Goal: Task Accomplishment & Management: Manage account settings

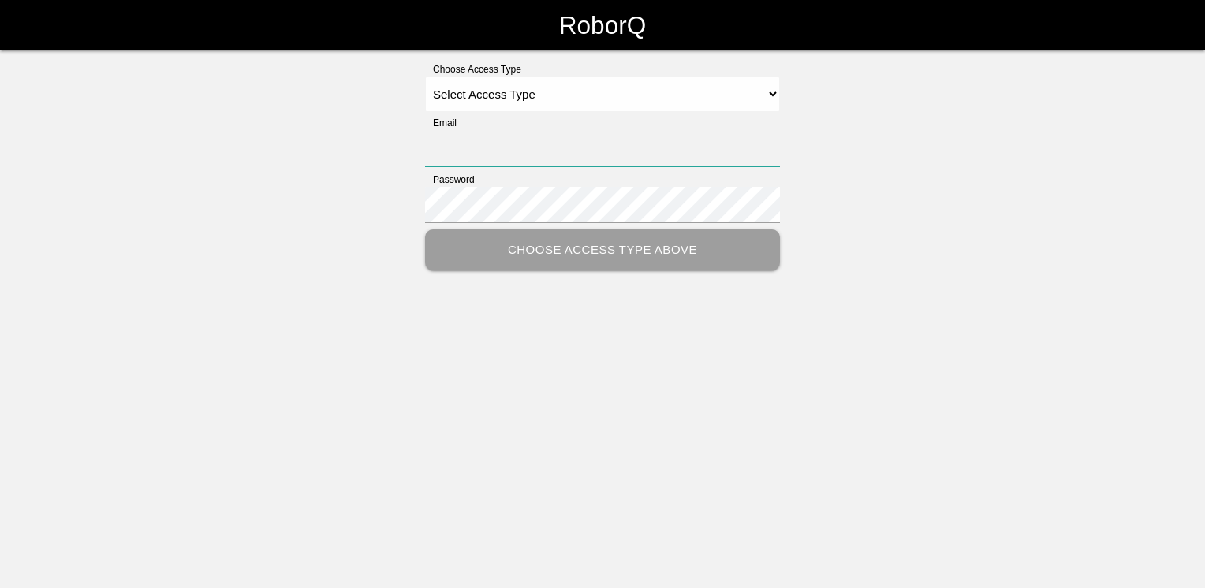
type input "[EMAIL_ADDRESS][DOMAIN_NAME]"
click at [774, 90] on select "Select Access Type Admin Customer Supervisor Worker" at bounding box center [602, 93] width 355 height 35
select select "Admin"
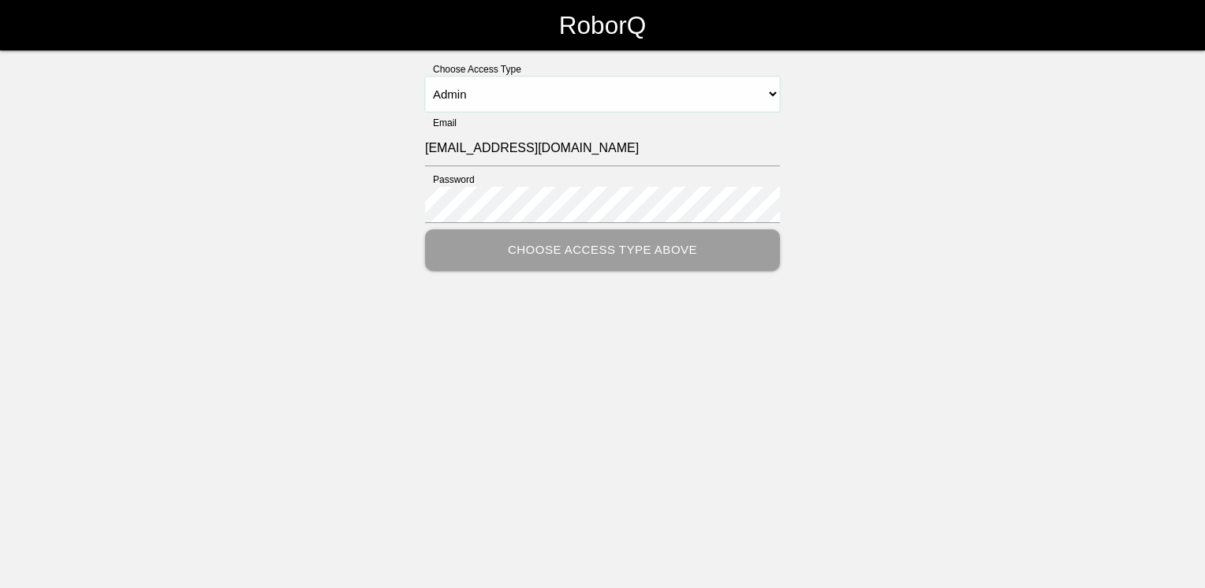
click at [425, 76] on select "Select Access Type Admin Customer Supervisor Worker" at bounding box center [602, 93] width 355 height 35
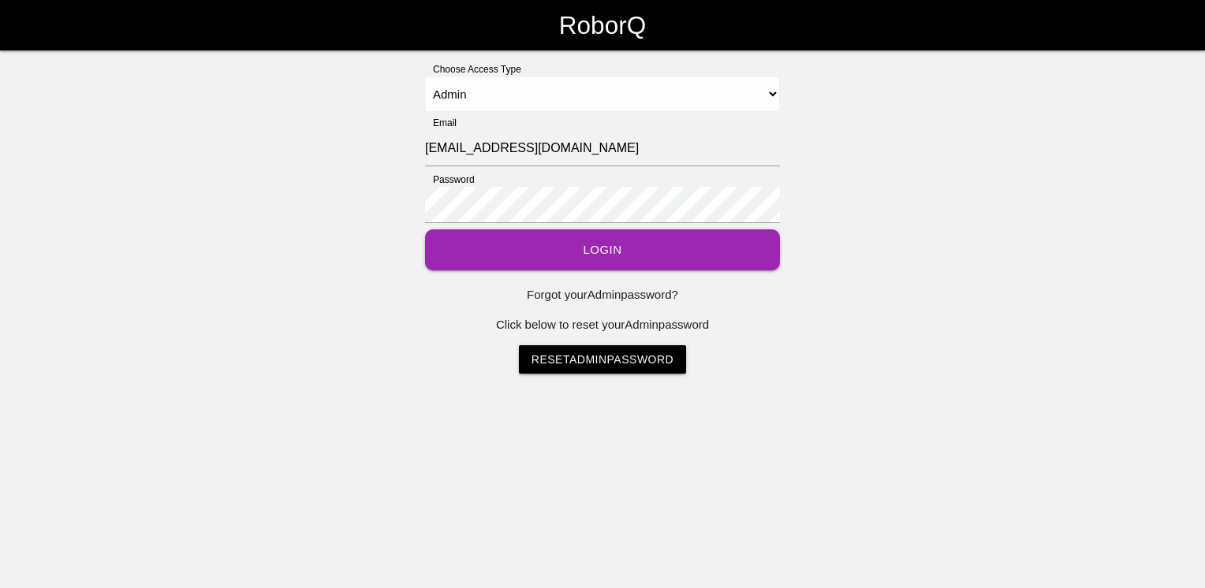
click at [586, 251] on button "Login" at bounding box center [602, 250] width 355 height 42
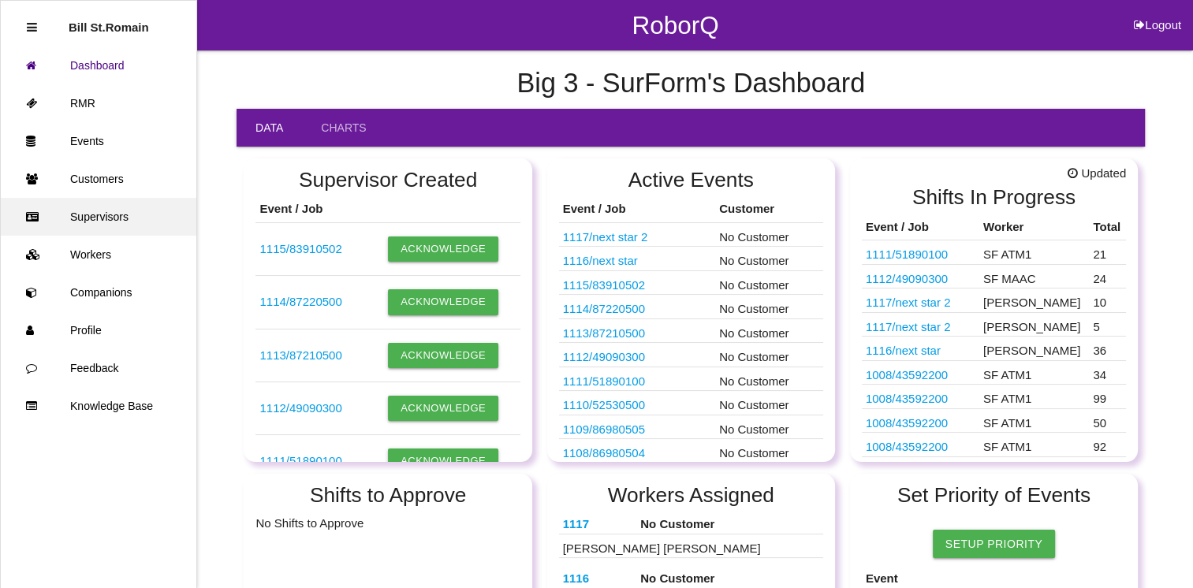
click at [90, 213] on link "Supervisors" at bounding box center [99, 217] width 196 height 38
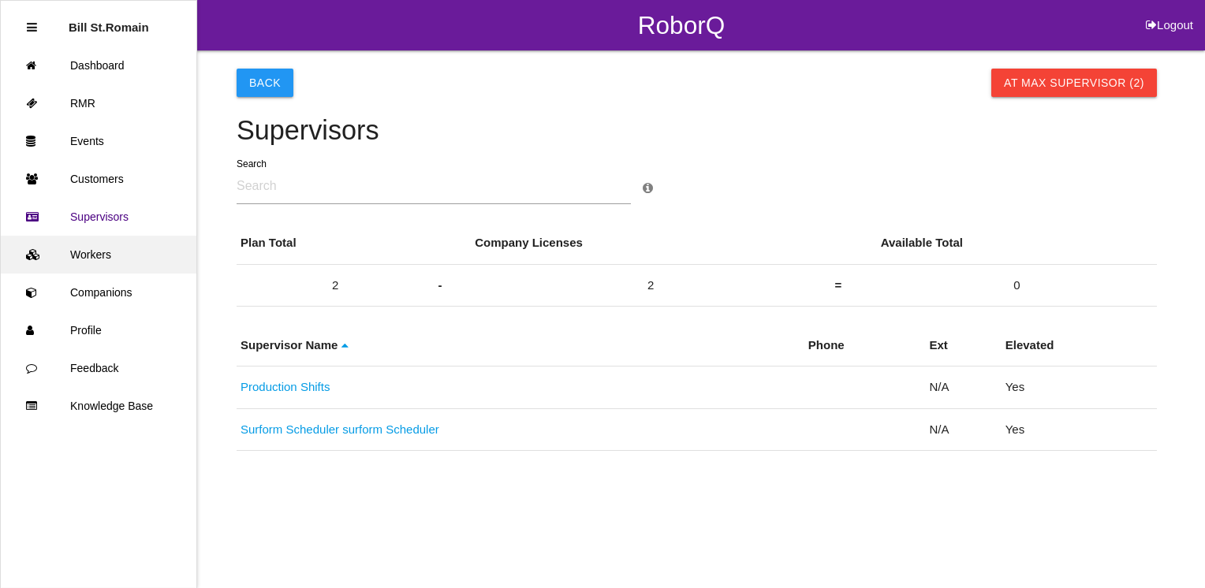
click at [80, 254] on link "Workers" at bounding box center [99, 255] width 196 height 38
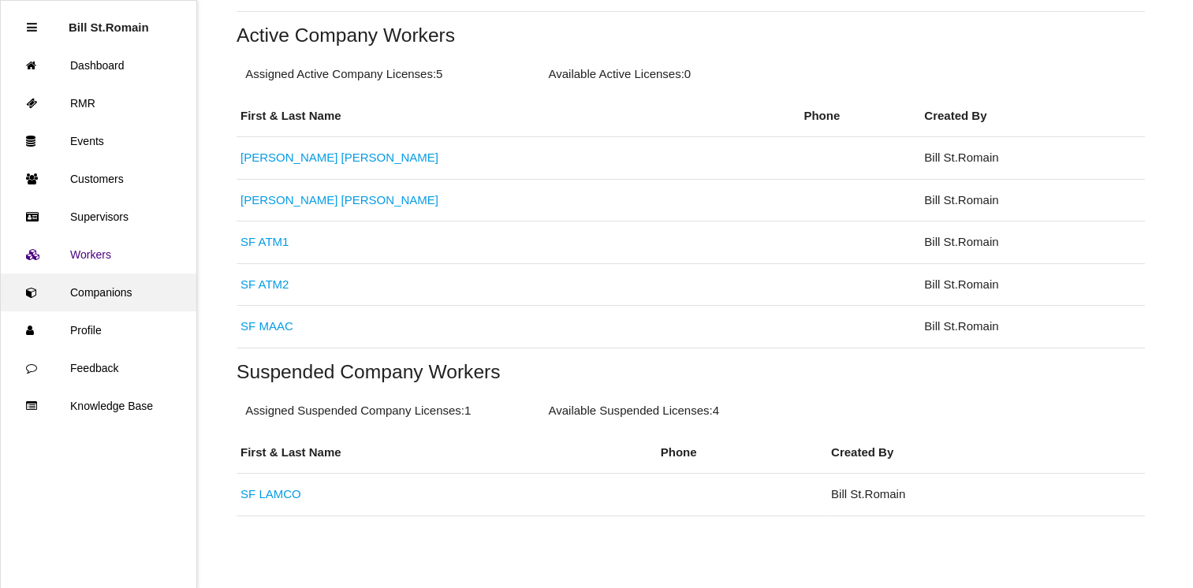
scroll to position [334, 0]
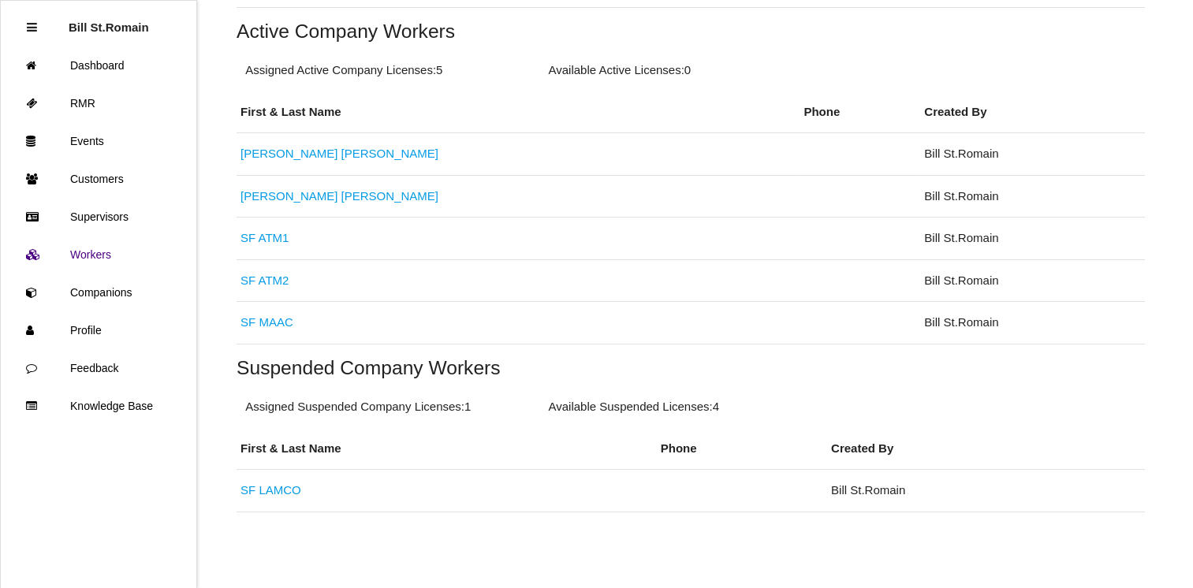
click at [39, 21] on li "Bill St.Romain" at bounding box center [99, 28] width 144 height 38
click at [28, 28] on icon at bounding box center [32, 27] width 10 height 12
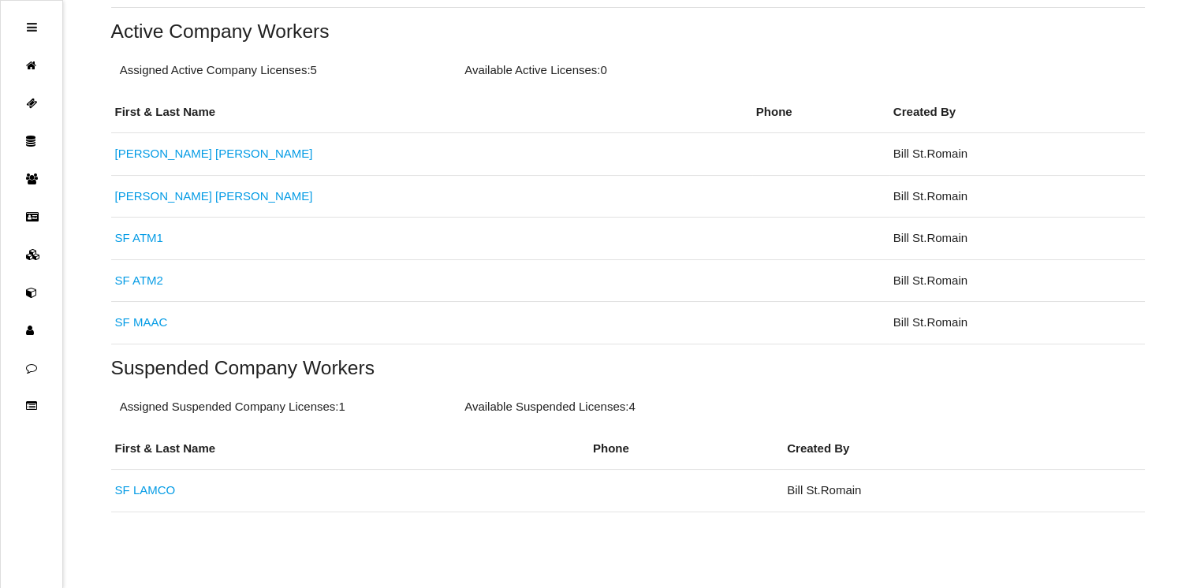
click at [28, 28] on icon at bounding box center [32, 27] width 10 height 12
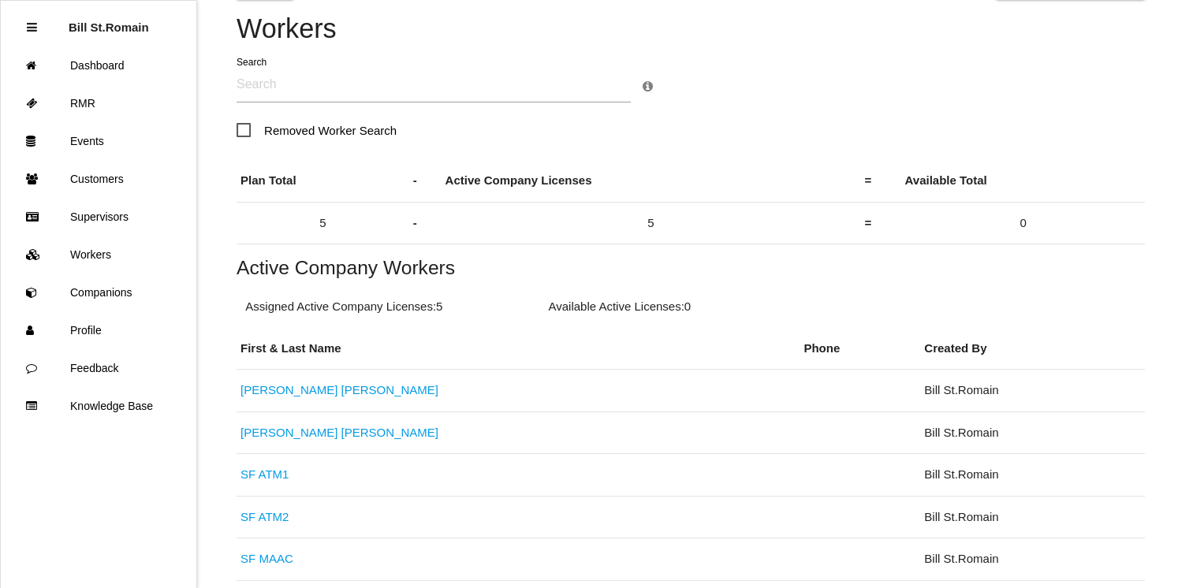
scroll to position [0, 0]
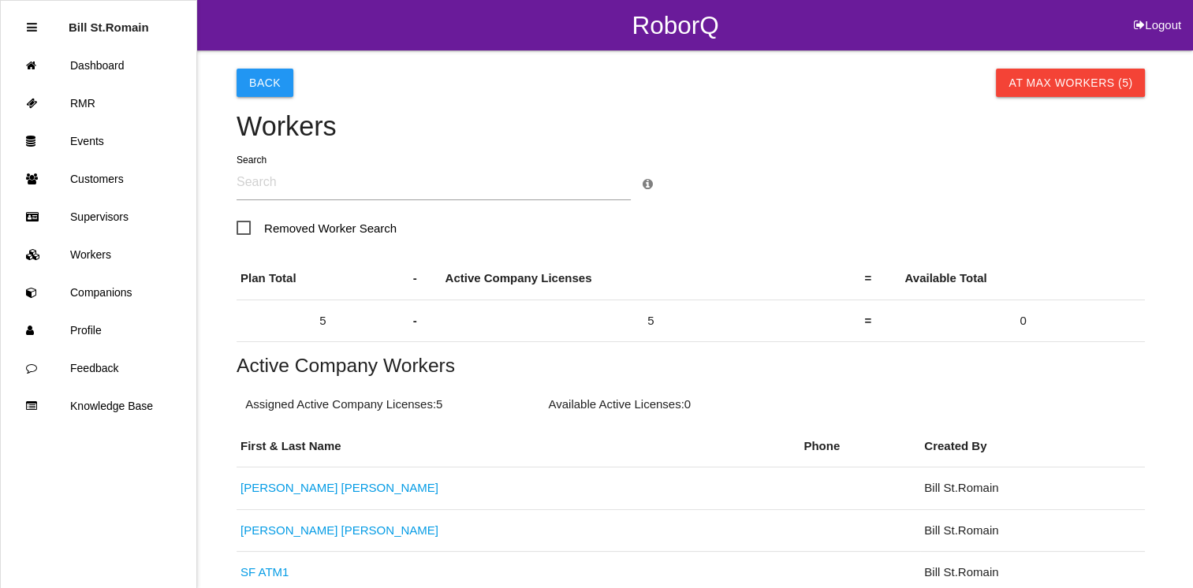
click at [32, 30] on icon at bounding box center [32, 27] width 10 height 12
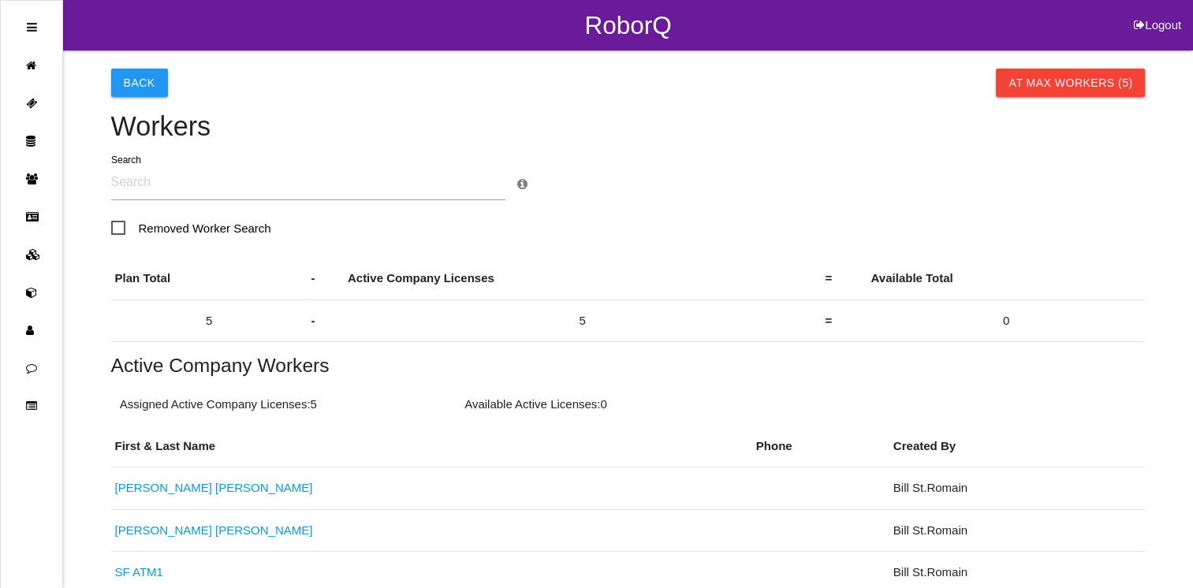
click at [32, 30] on icon at bounding box center [32, 27] width 10 height 12
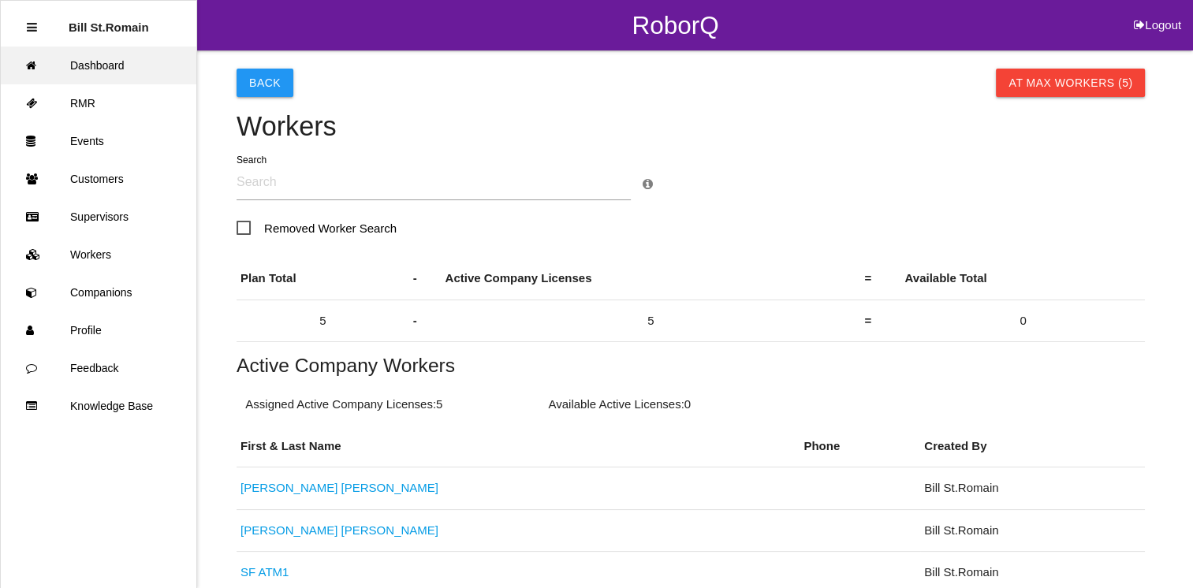
click at [38, 63] on icon at bounding box center [35, 66] width 19 height 38
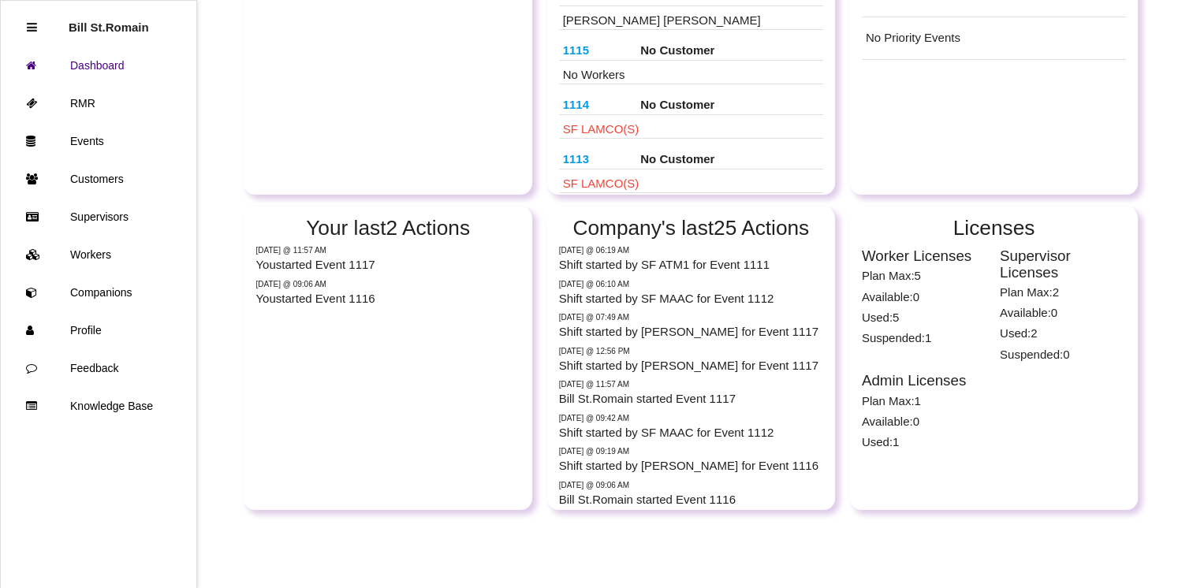
scroll to position [584, 0]
click at [88, 326] on link "Profile" at bounding box center [99, 330] width 196 height 38
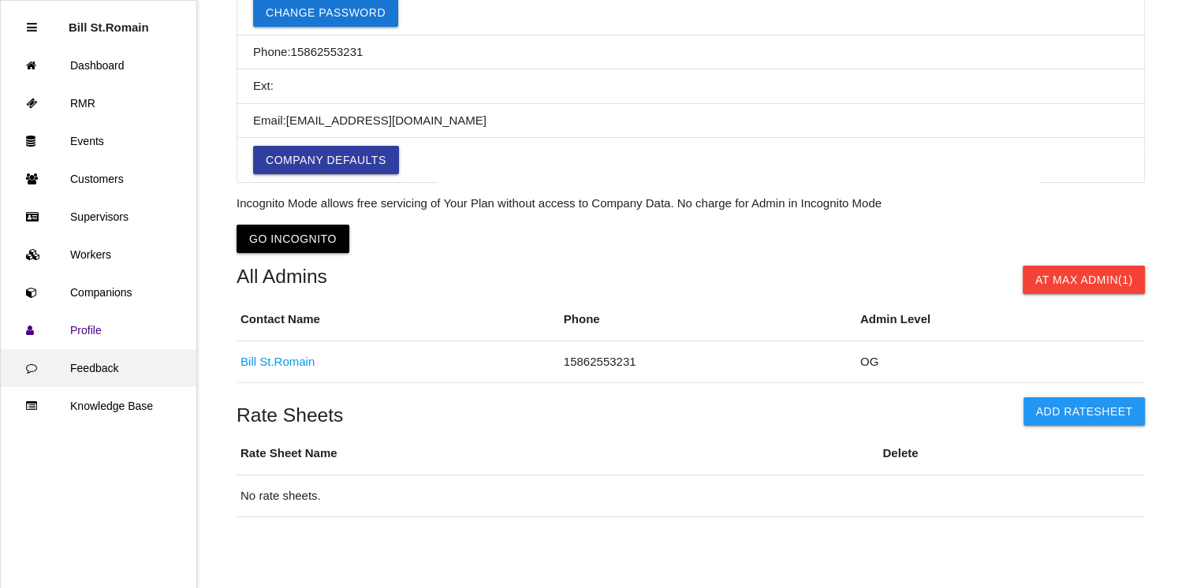
scroll to position [205, 0]
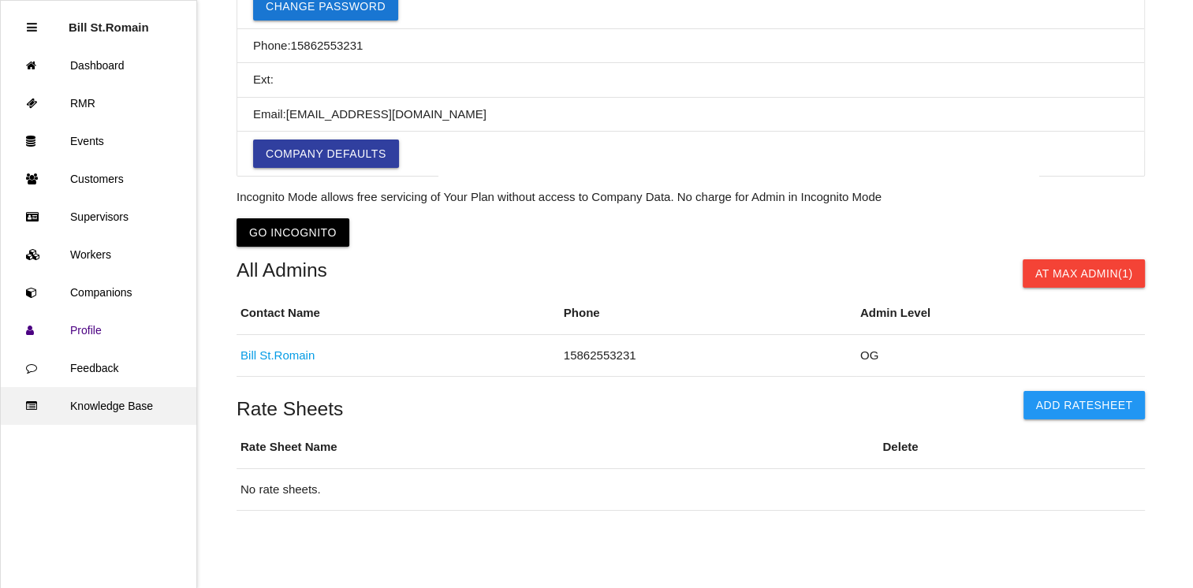
click at [28, 401] on icon at bounding box center [35, 406] width 19 height 38
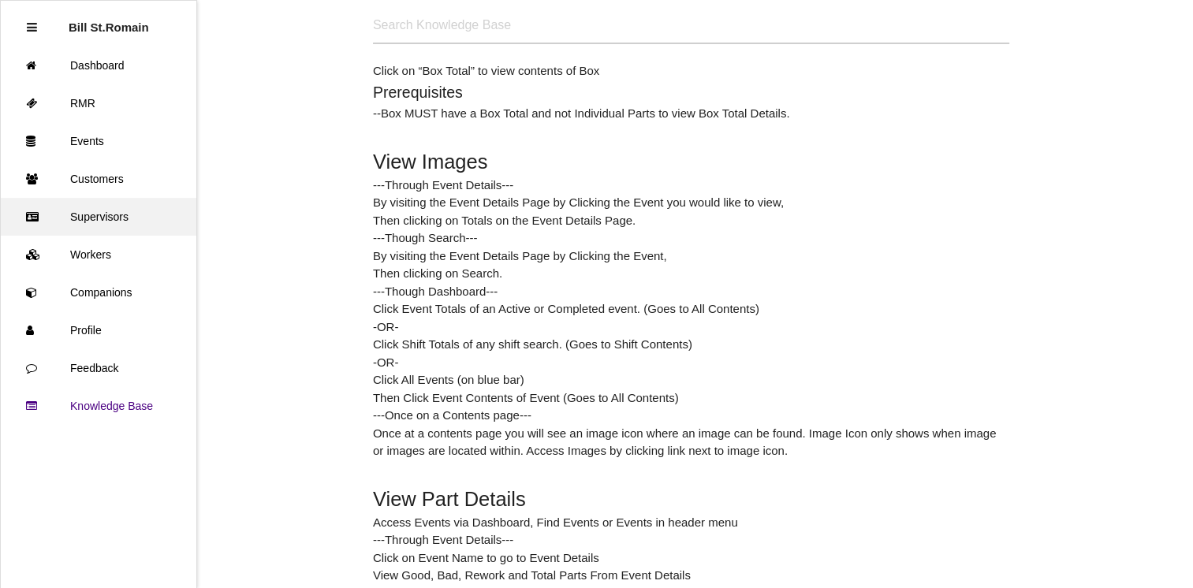
scroll to position [8632, 0]
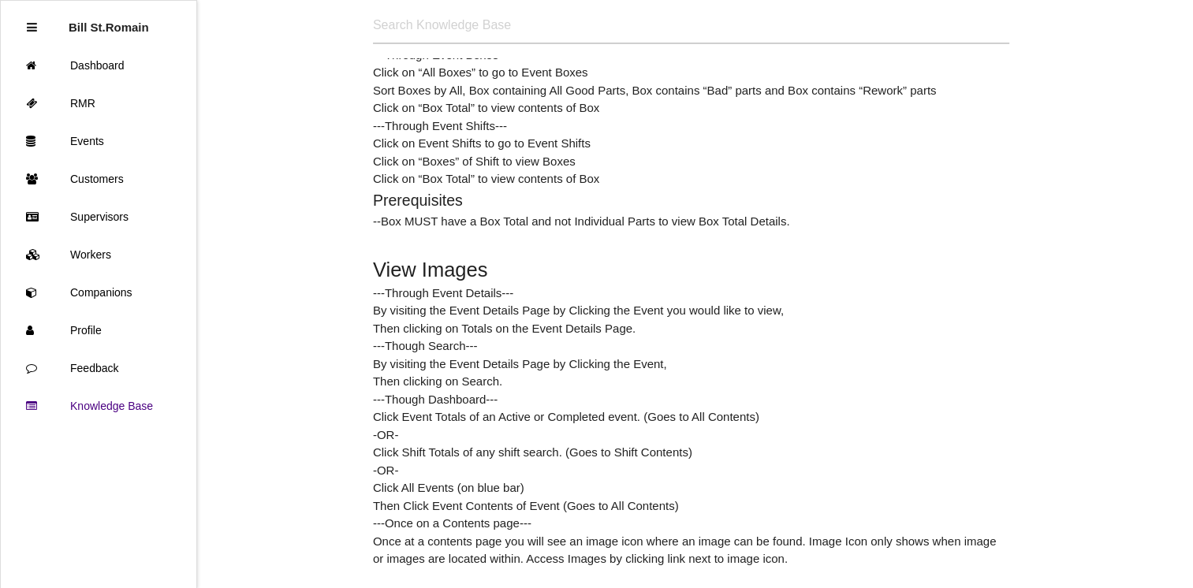
click at [28, 30] on icon at bounding box center [32, 27] width 10 height 12
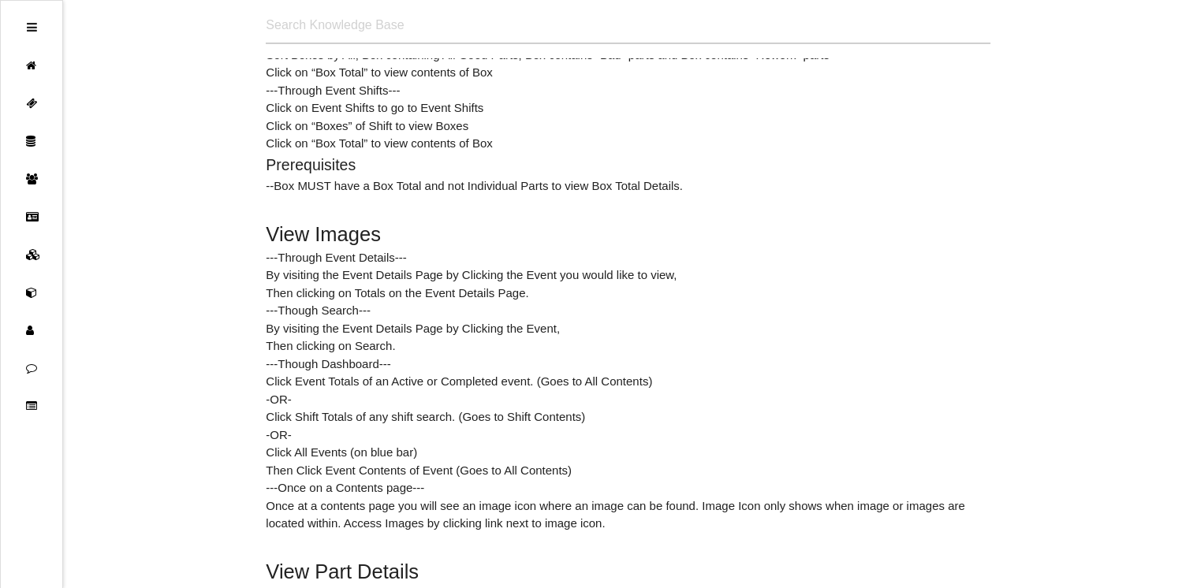
click at [32, 24] on icon at bounding box center [32, 27] width 10 height 12
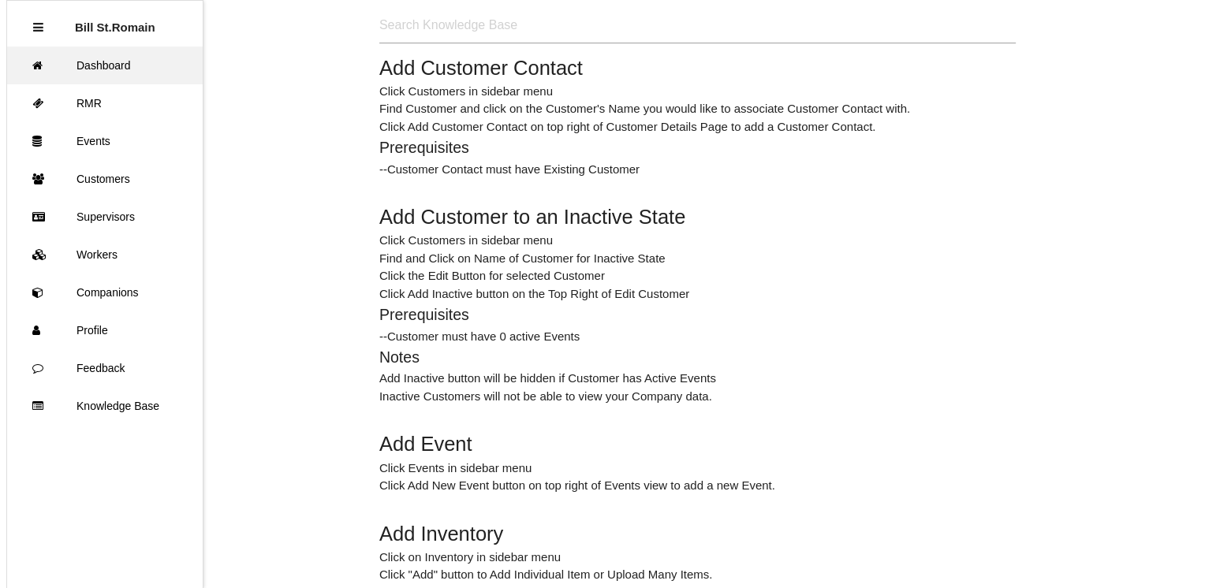
scroll to position [0, 0]
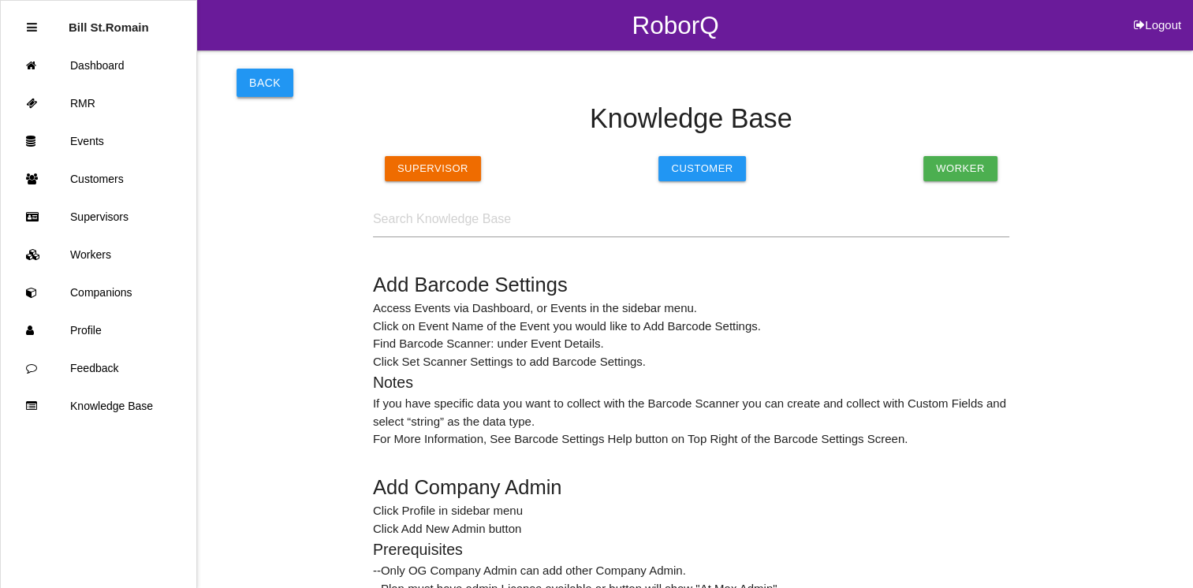
click at [263, 81] on button "Back" at bounding box center [265, 83] width 57 height 28
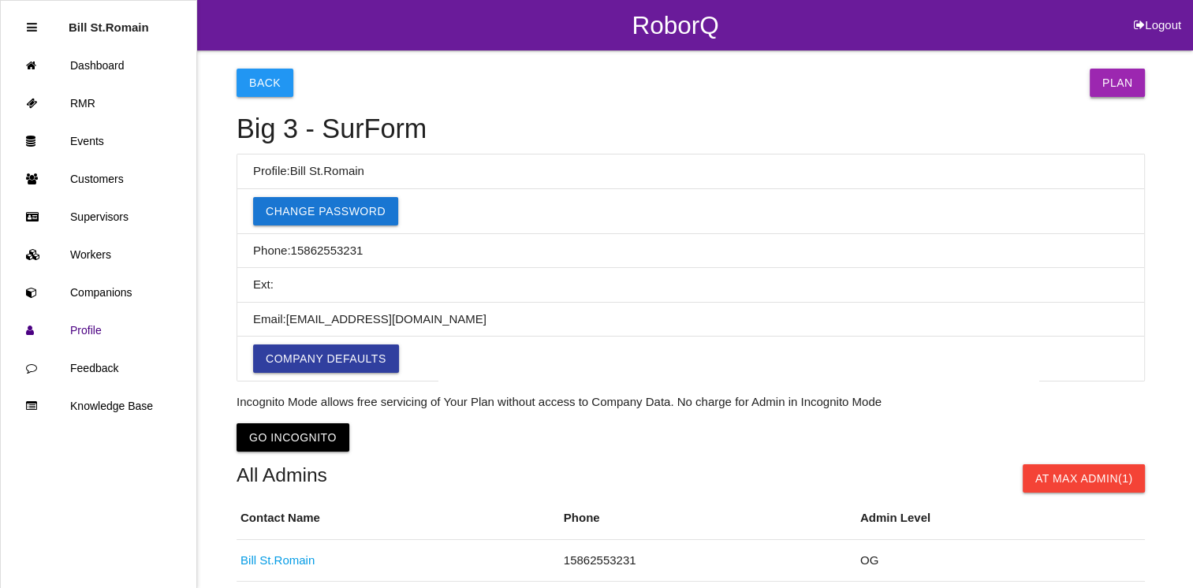
click at [1124, 77] on link "Plan" at bounding box center [1118, 83] width 56 height 28
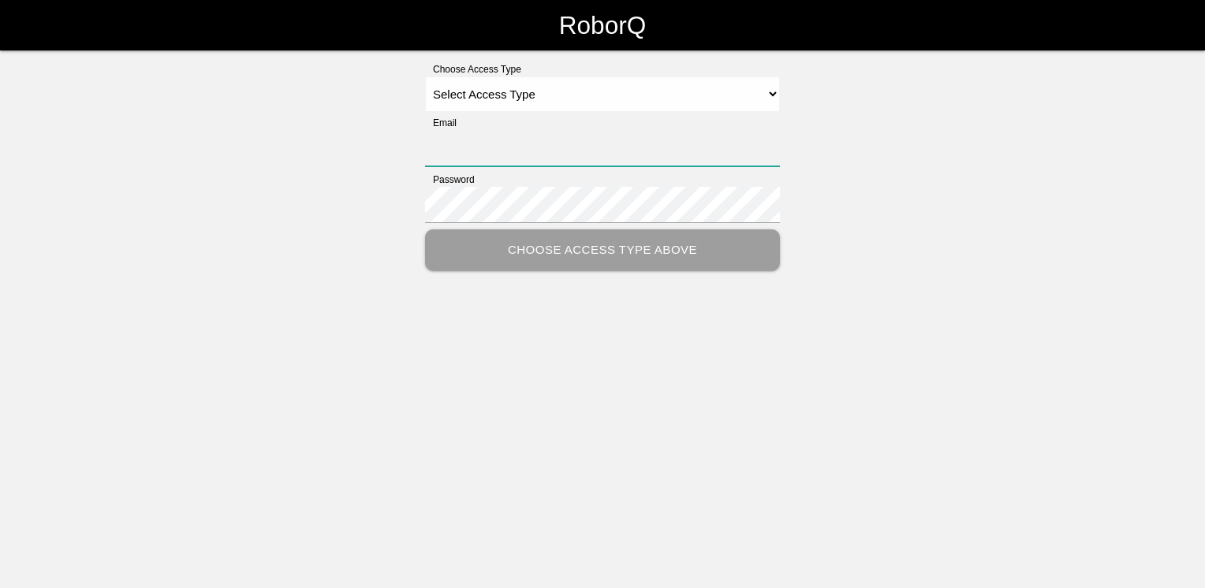
type input "[EMAIL_ADDRESS][DOMAIN_NAME]"
click at [531, 96] on select "Select Access Type Admin Customer Supervisor Worker" at bounding box center [602, 93] width 355 height 35
select select "Admin"
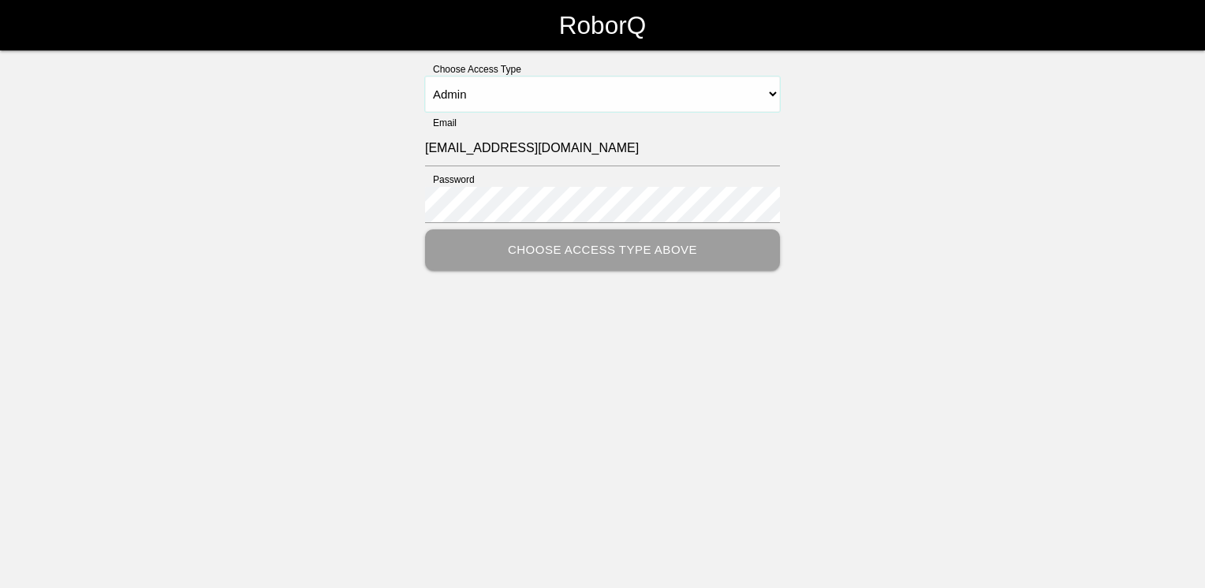
click at [425, 76] on select "Select Access Type Admin Customer Supervisor Worker" at bounding box center [602, 93] width 355 height 35
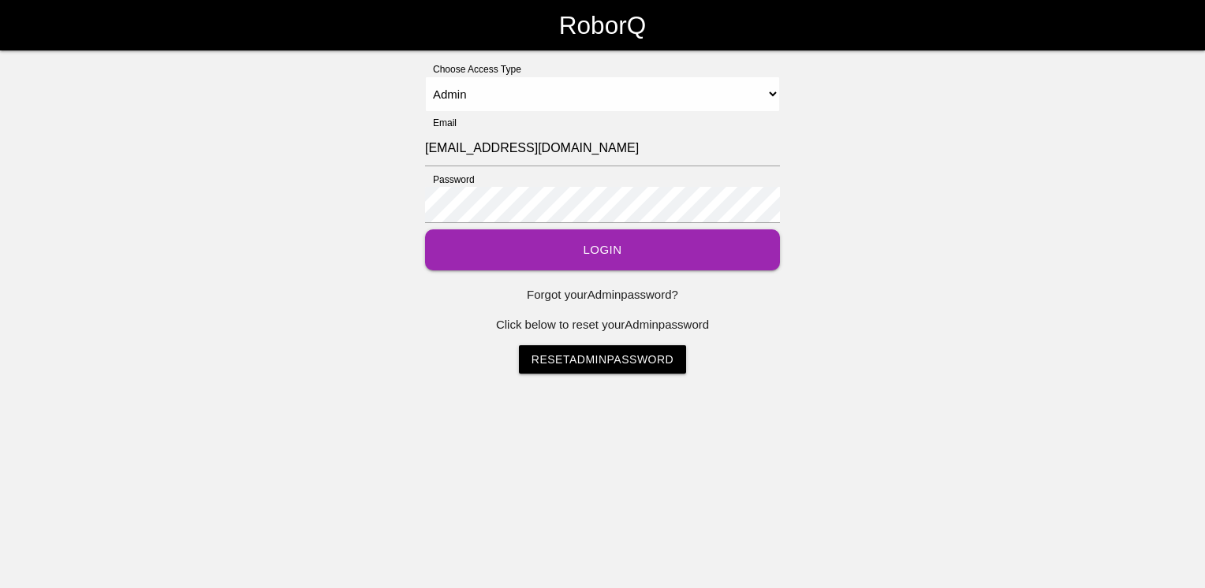
click at [576, 254] on button "Login" at bounding box center [602, 250] width 355 height 42
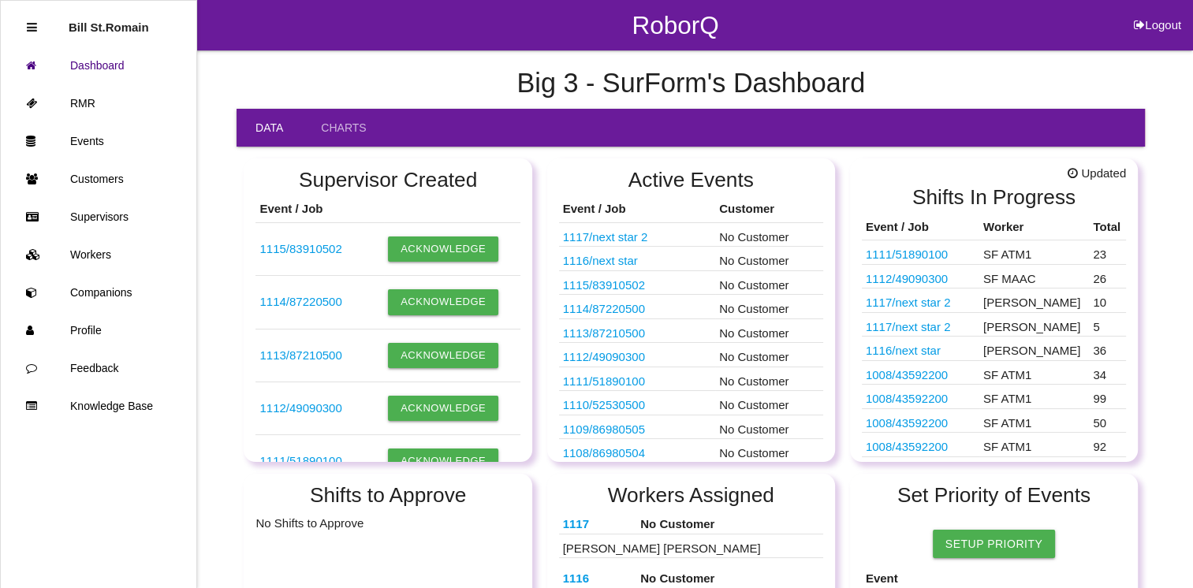
click at [33, 24] on icon at bounding box center [32, 27] width 10 height 12
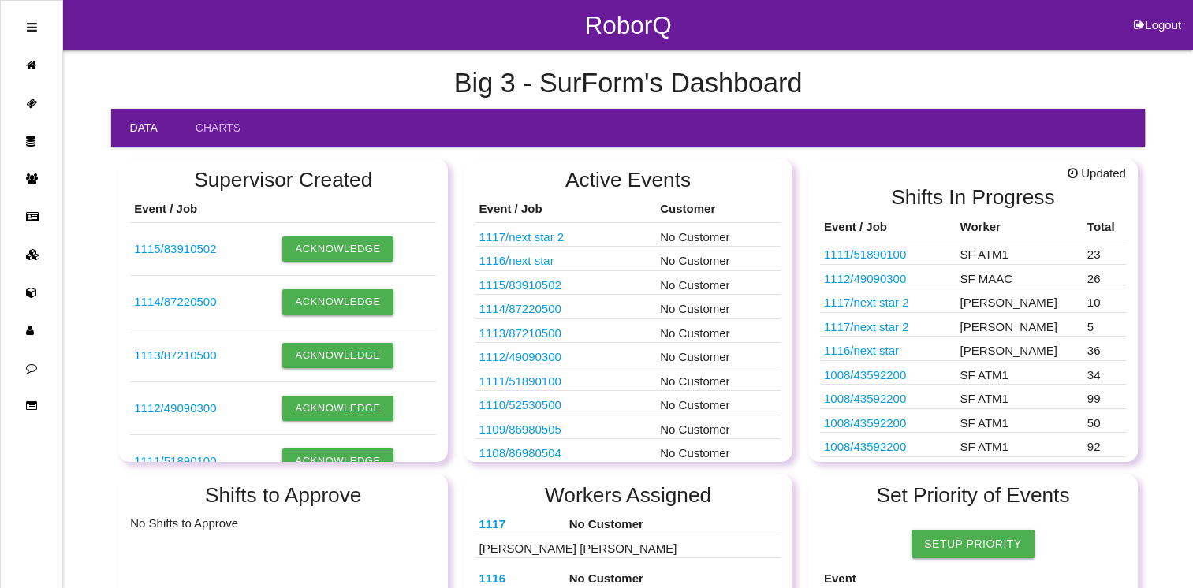
click at [32, 27] on icon at bounding box center [32, 27] width 10 height 12
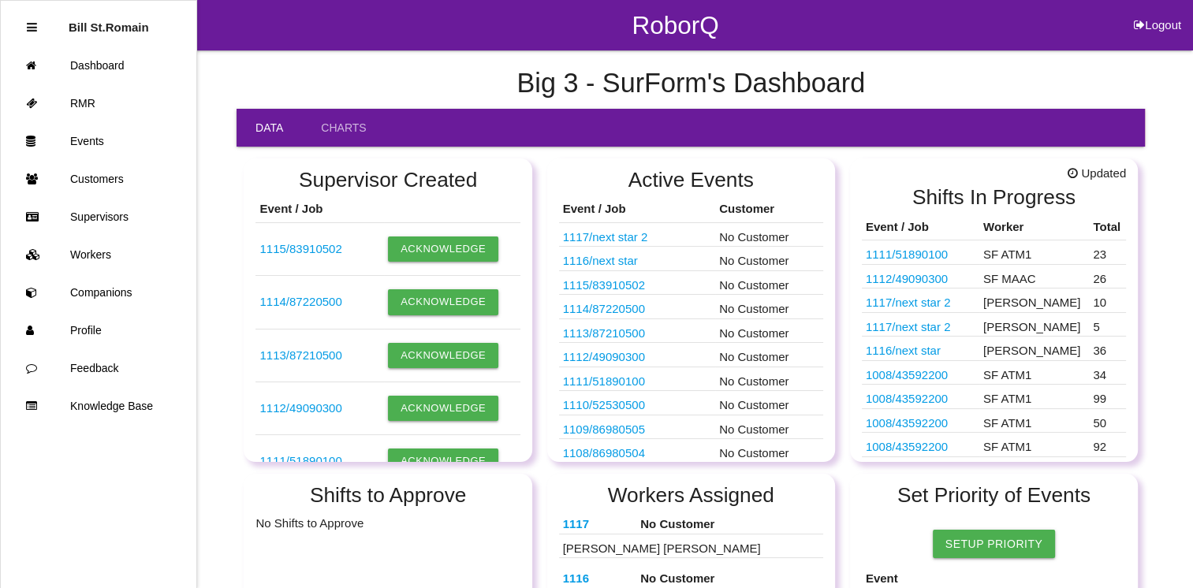
click at [85, 25] on p "Bill St.Romain" at bounding box center [109, 21] width 80 height 25
drag, startPoint x: 35, startPoint y: 25, endPoint x: 73, endPoint y: 481, distance: 457.4
click at [73, 481] on ul "Bill St.Romain Dashboard RMR Events Customers Supervisors Workers Companions Pr…" at bounding box center [98, 294] width 197 height 588
click at [76, 33] on p "Bill St.Romain" at bounding box center [109, 21] width 80 height 25
click at [32, 26] on icon at bounding box center [32, 27] width 10 height 12
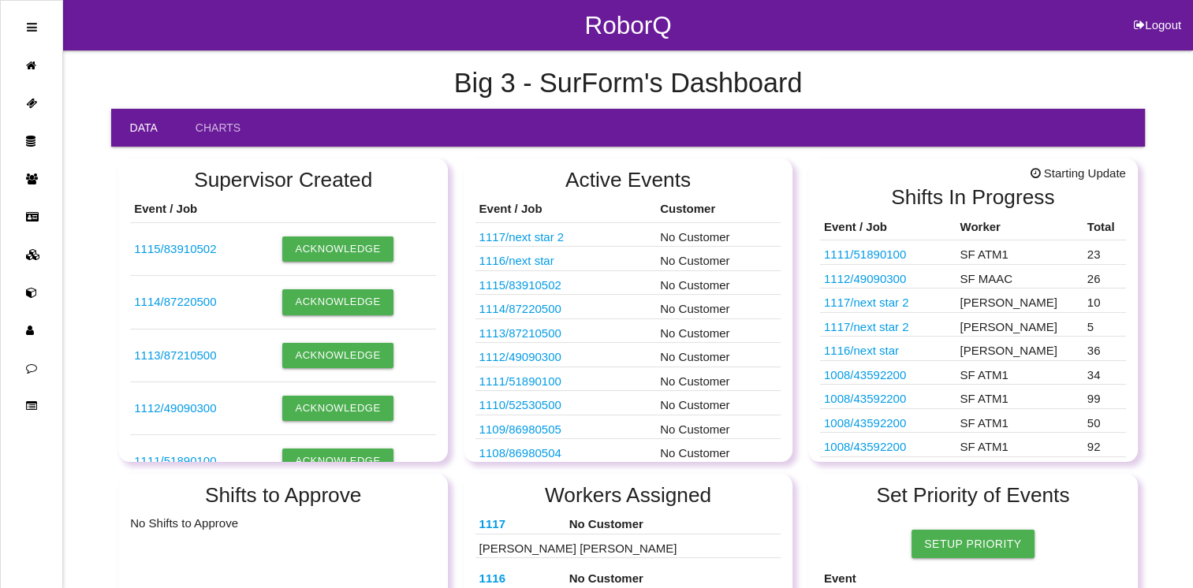
click at [37, 30] on ul at bounding box center [31, 294] width 63 height 588
click at [35, 327] on icon at bounding box center [35, 330] width 19 height 38
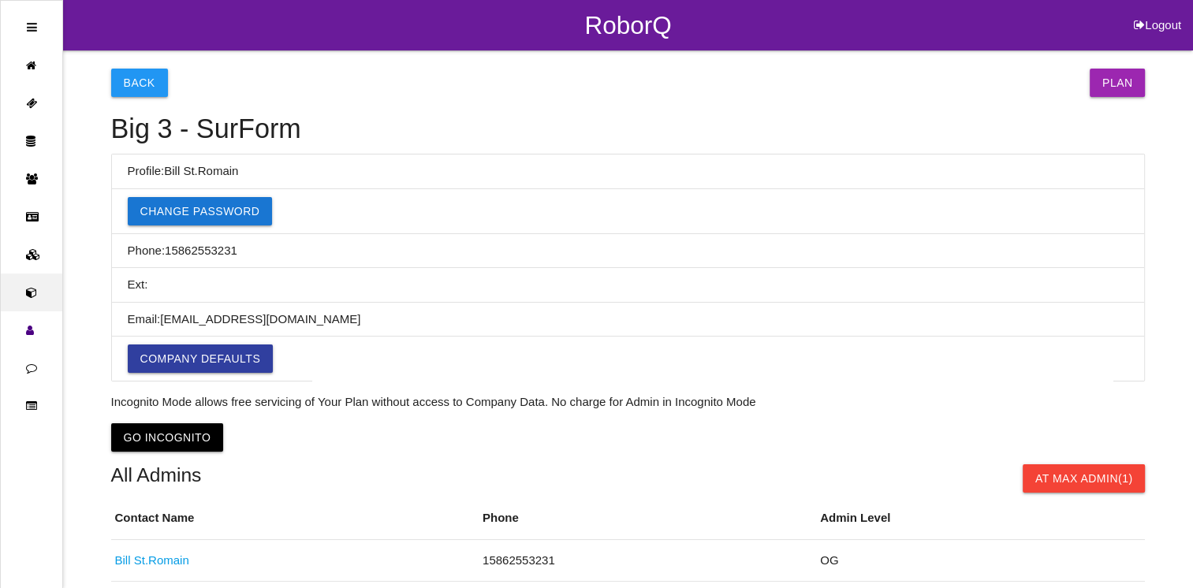
click at [29, 293] on icon at bounding box center [35, 293] width 19 height 38
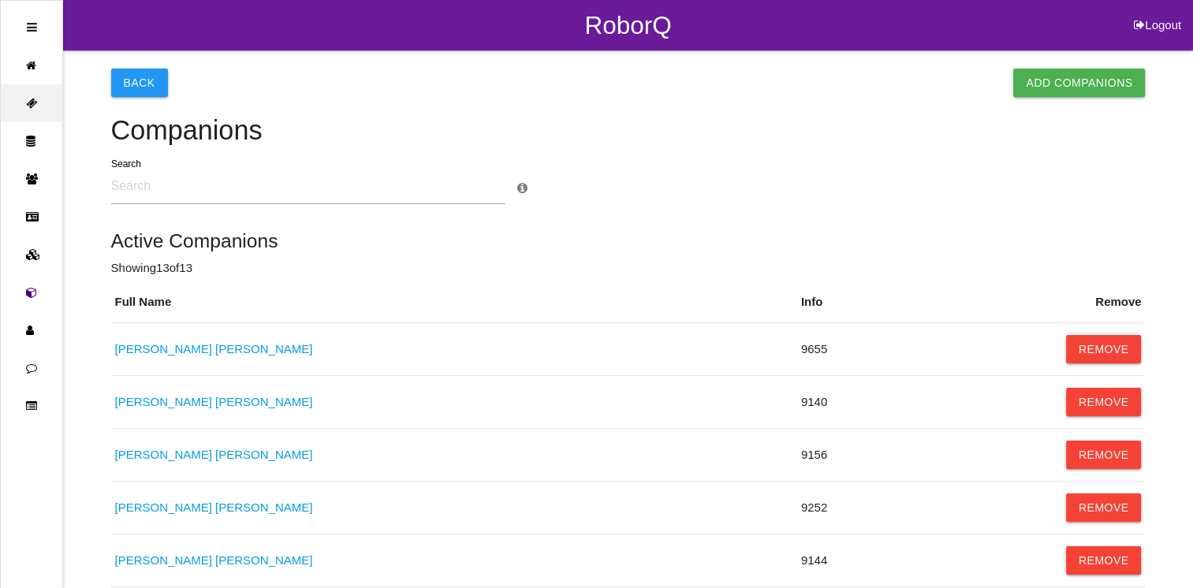
click at [26, 104] on icon at bounding box center [35, 103] width 19 height 38
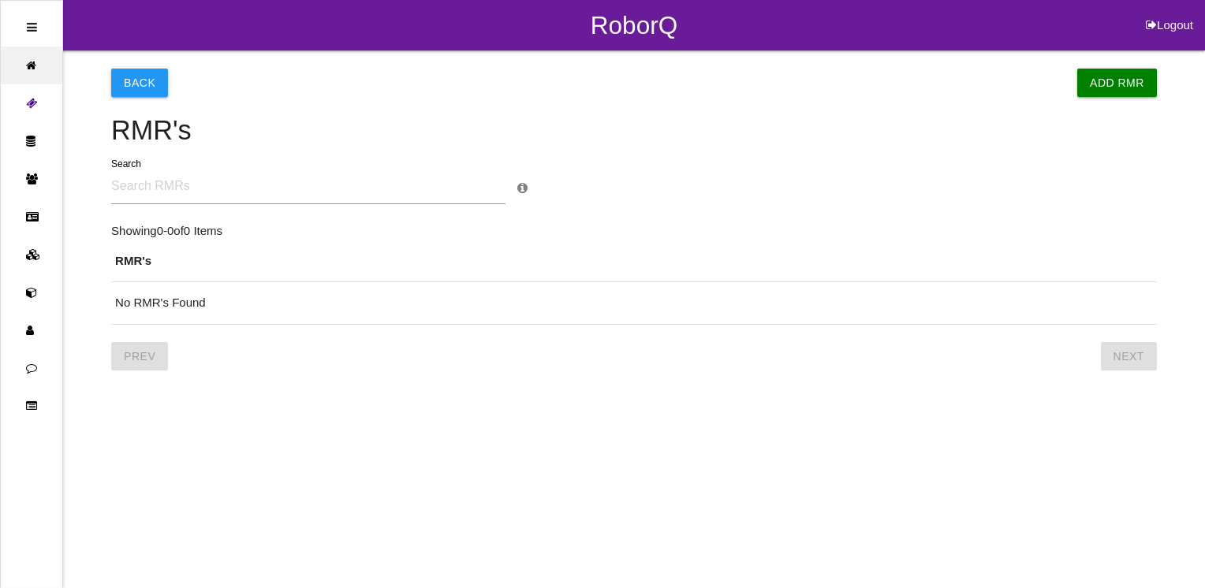
click at [32, 65] on icon at bounding box center [35, 66] width 19 height 38
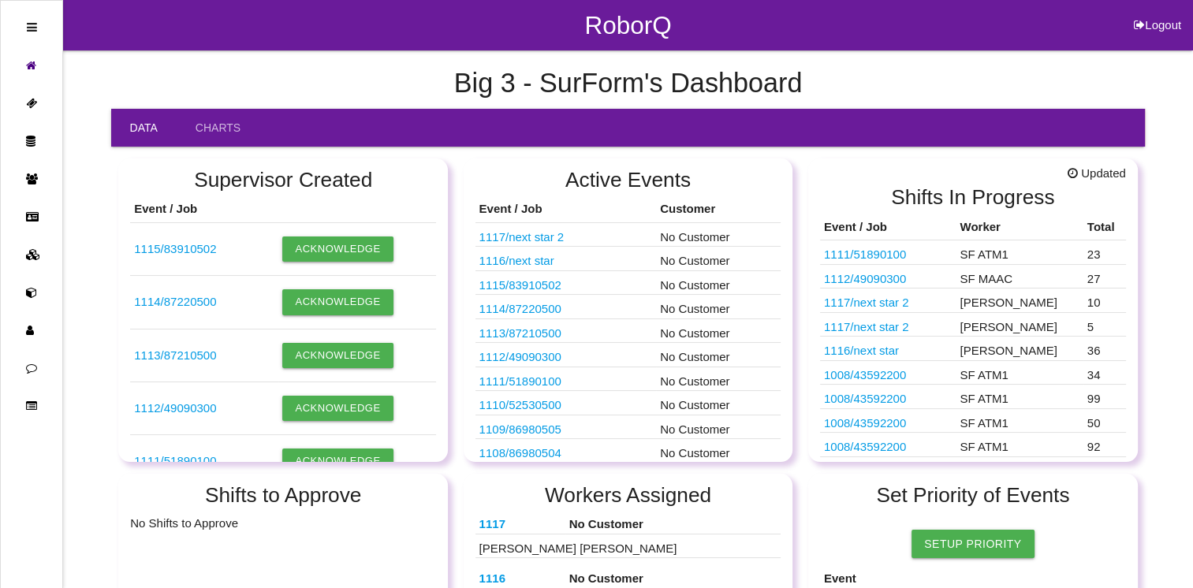
click at [28, 27] on icon at bounding box center [32, 27] width 10 height 12
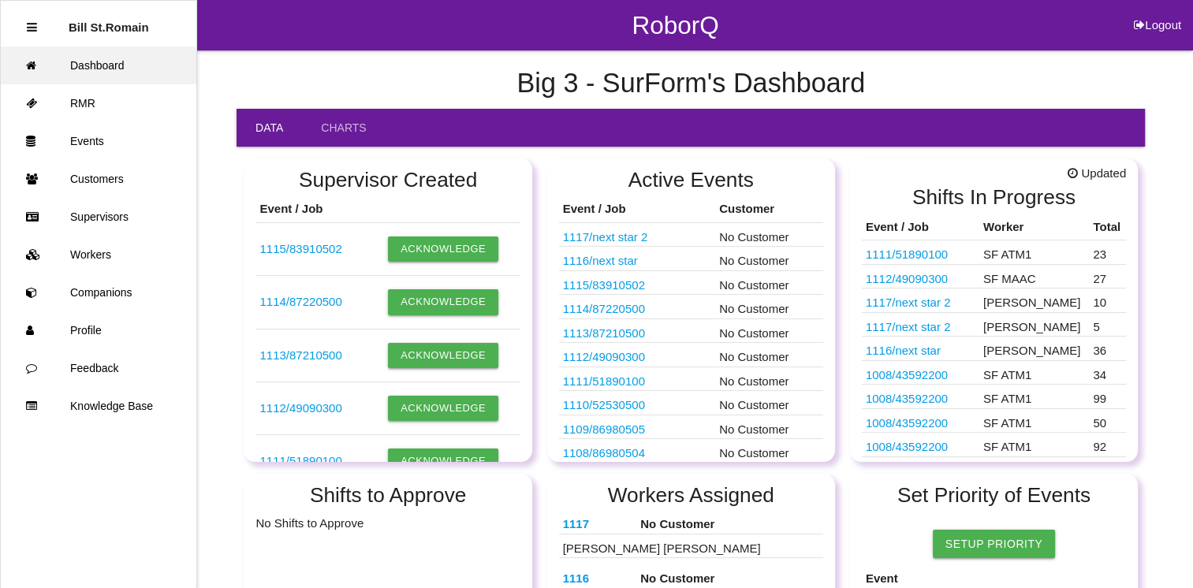
click at [17, 62] on link "Dashboard" at bounding box center [99, 66] width 196 height 38
click at [36, 65] on icon at bounding box center [35, 66] width 19 height 38
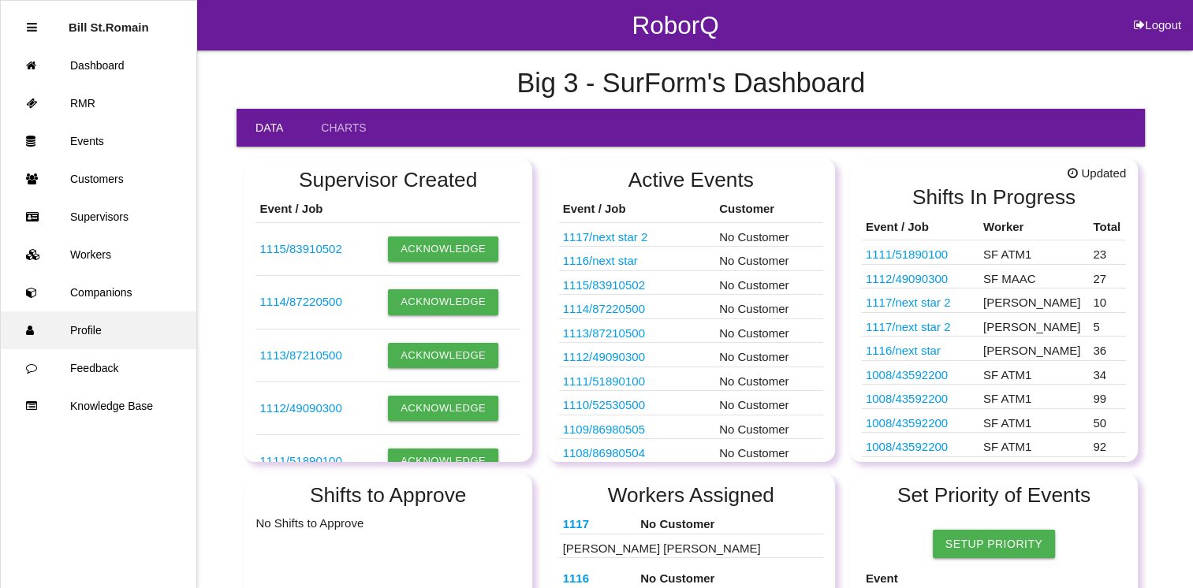
click at [30, 331] on icon at bounding box center [35, 330] width 19 height 38
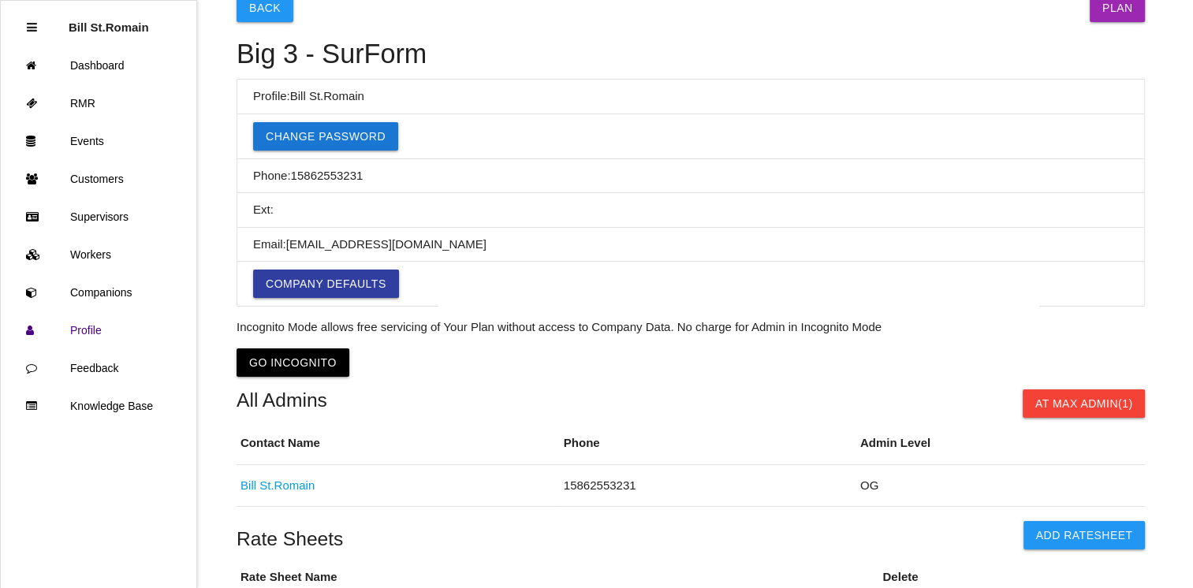
scroll to position [47, 0]
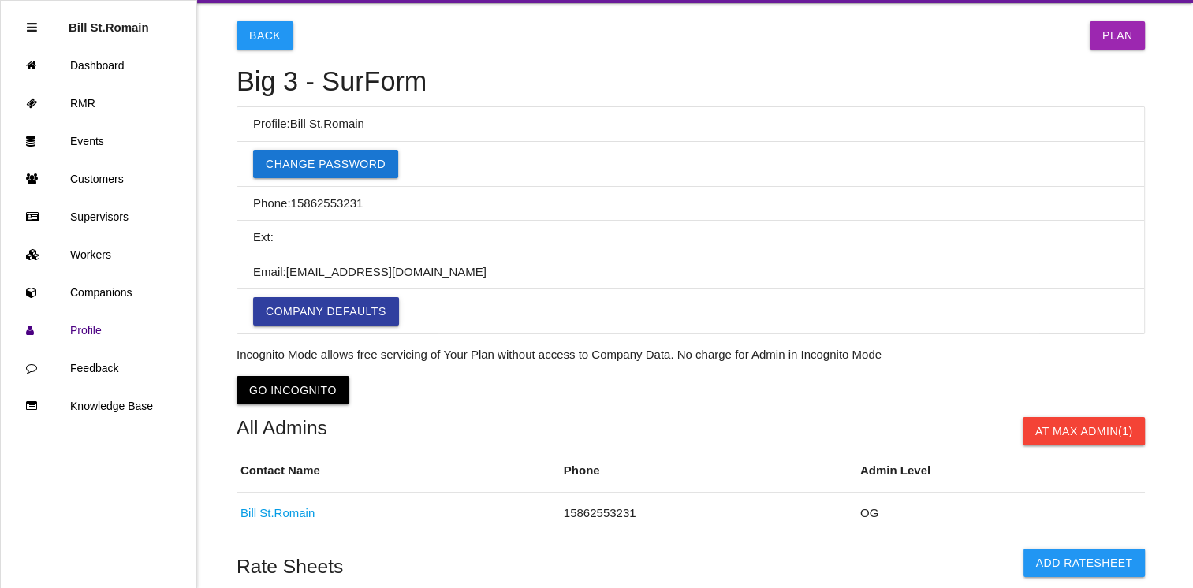
click at [312, 309] on link "Company Defaults" at bounding box center [326, 311] width 146 height 28
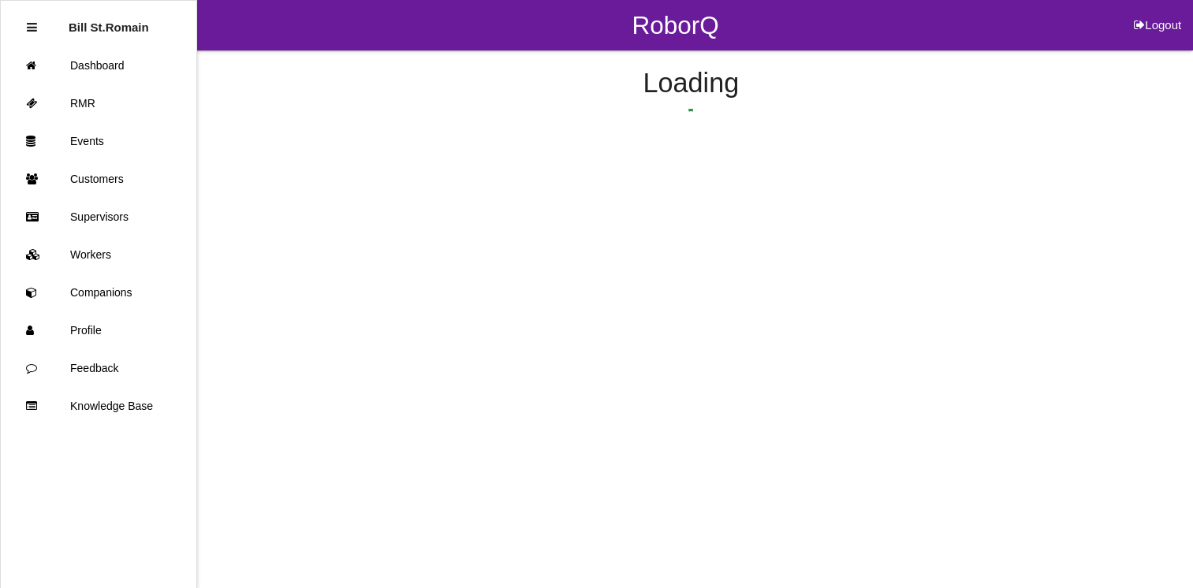
select select "asonly"
select select "atEventStart"
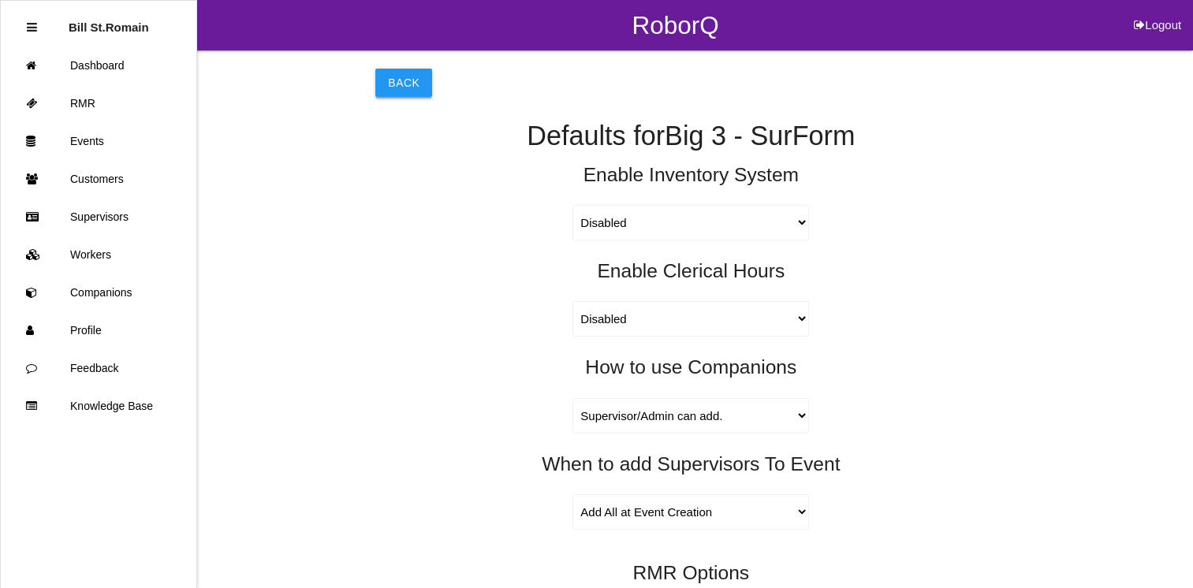
click at [395, 90] on button "Back" at bounding box center [403, 83] width 57 height 28
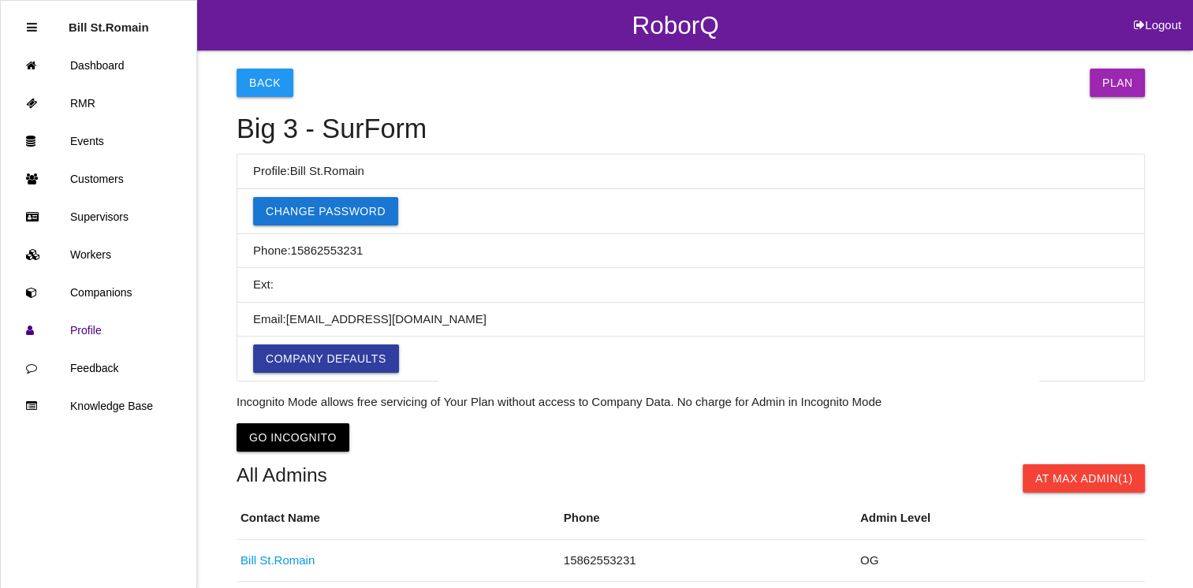
click at [32, 28] on icon at bounding box center [32, 27] width 10 height 12
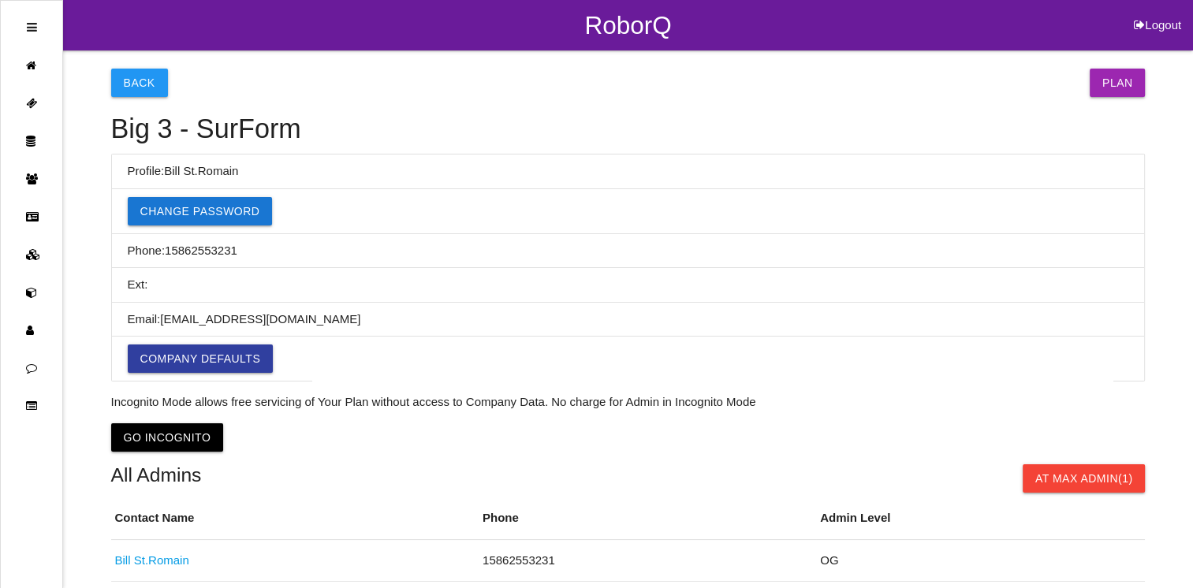
click at [24, 25] on ul at bounding box center [31, 294] width 63 height 588
click at [1111, 89] on link "Plan" at bounding box center [1118, 83] width 56 height 28
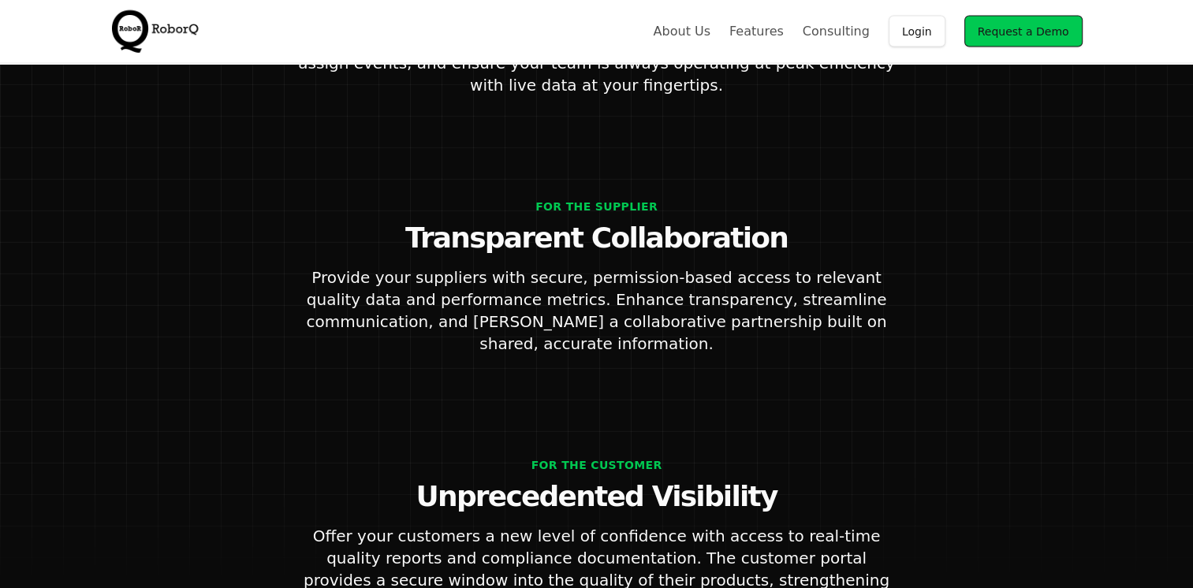
scroll to position [3750, 0]
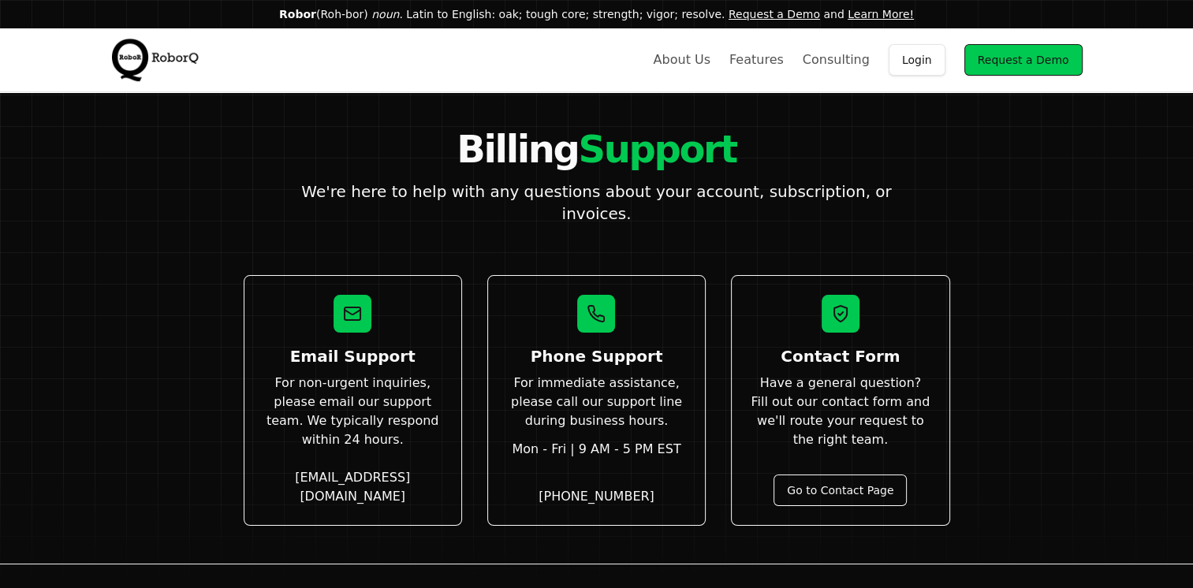
click at [930, 57] on link "Login" at bounding box center [917, 60] width 57 height 32
click at [705, 62] on link "About Us" at bounding box center [681, 59] width 57 height 19
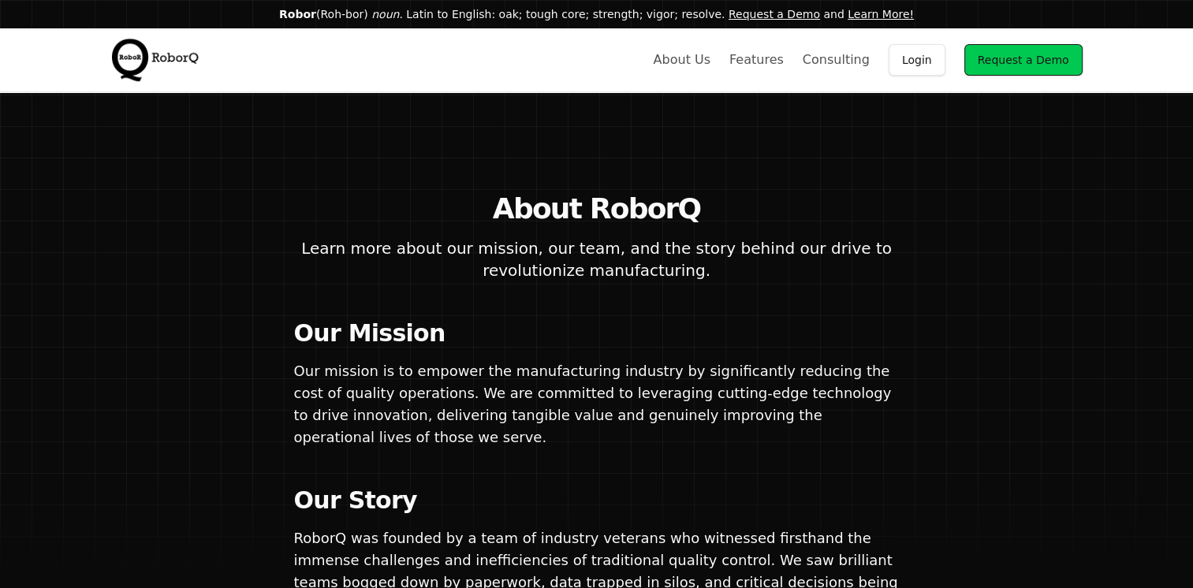
click at [704, 60] on link "About Us" at bounding box center [681, 59] width 57 height 19
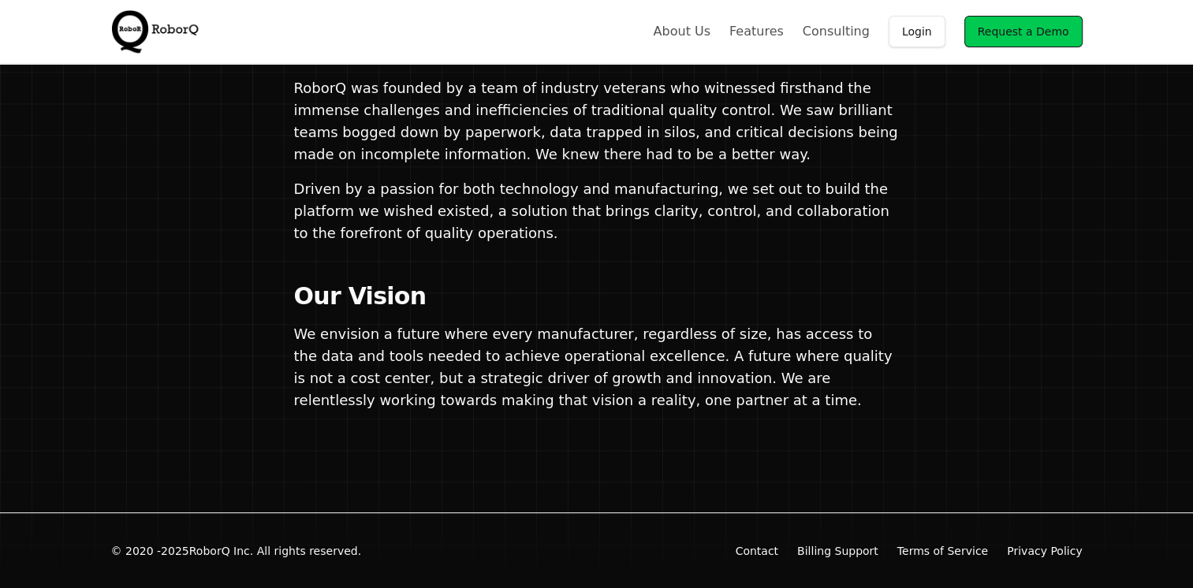
click at [832, 550] on link "Billing Support" at bounding box center [837, 551] width 81 height 16
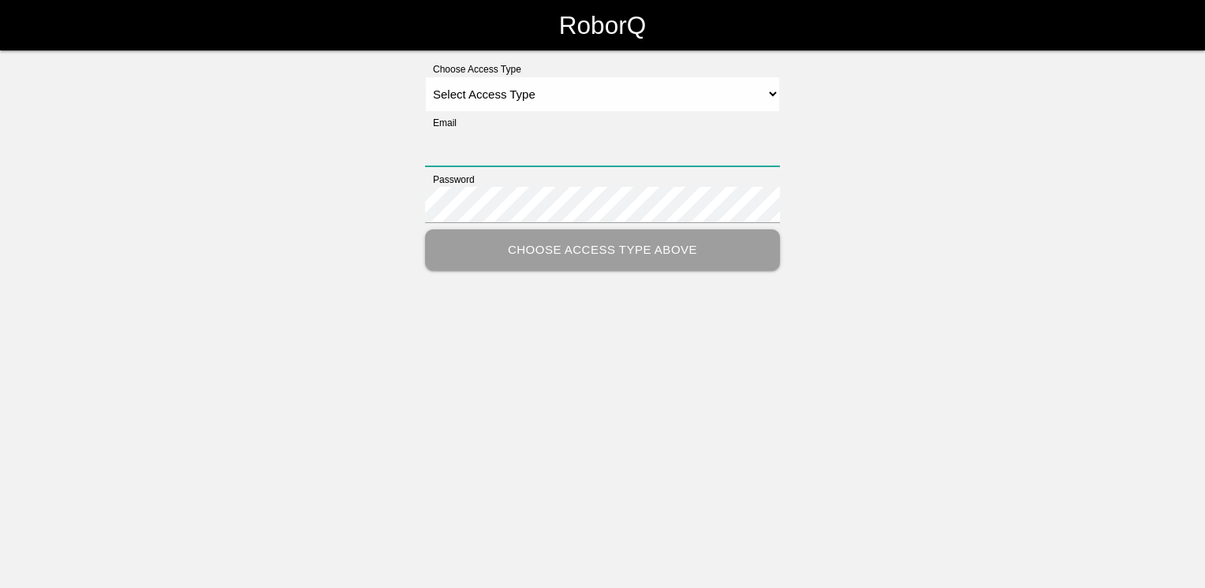
type input "[EMAIL_ADDRESS][DOMAIN_NAME]"
click at [770, 91] on select "Select Access Type Admin Customer Supervisor Worker" at bounding box center [602, 93] width 355 height 35
select select "Admin"
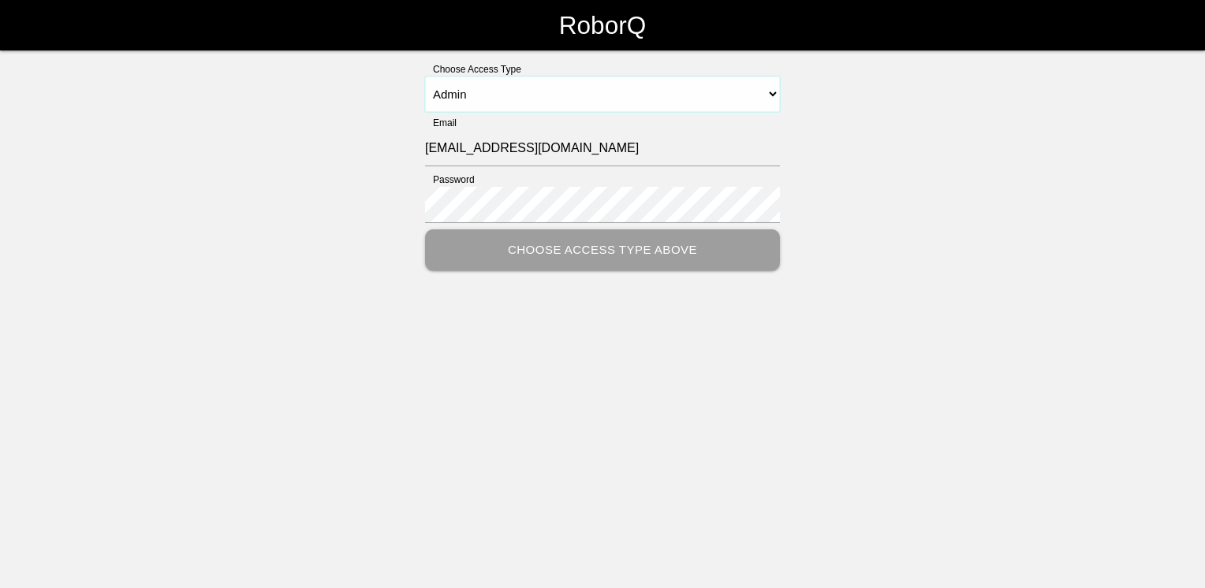
click at [425, 76] on select "Select Access Type Admin Customer Supervisor Worker" at bounding box center [602, 93] width 355 height 35
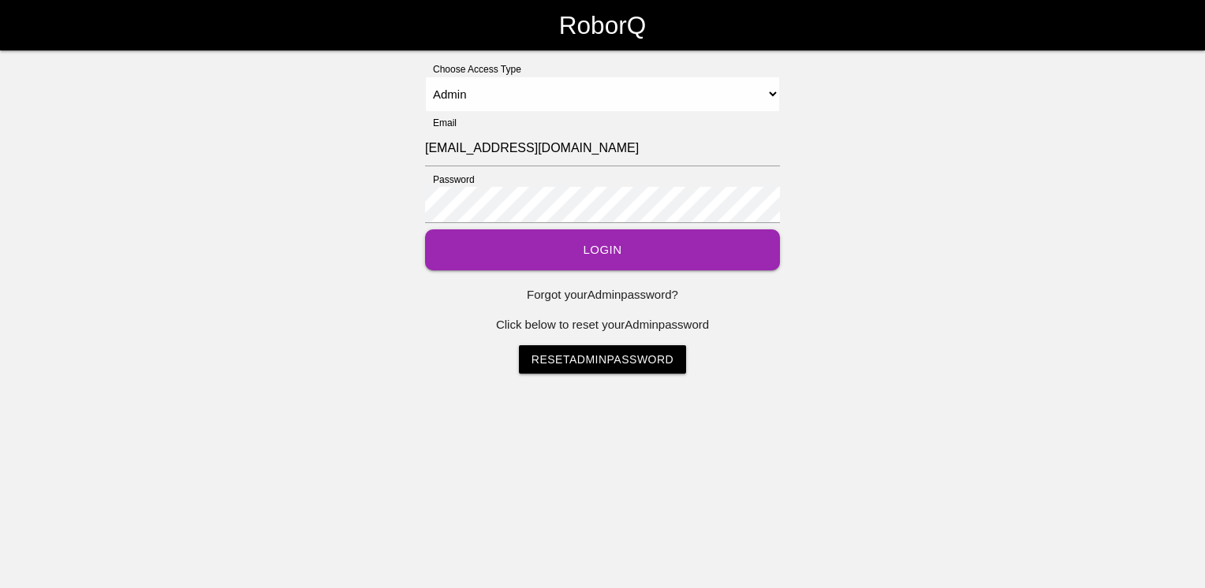
click at [571, 355] on link "Reset Admin Password" at bounding box center [602, 359] width 167 height 28
